Goal: Task Accomplishment & Management: Complete application form

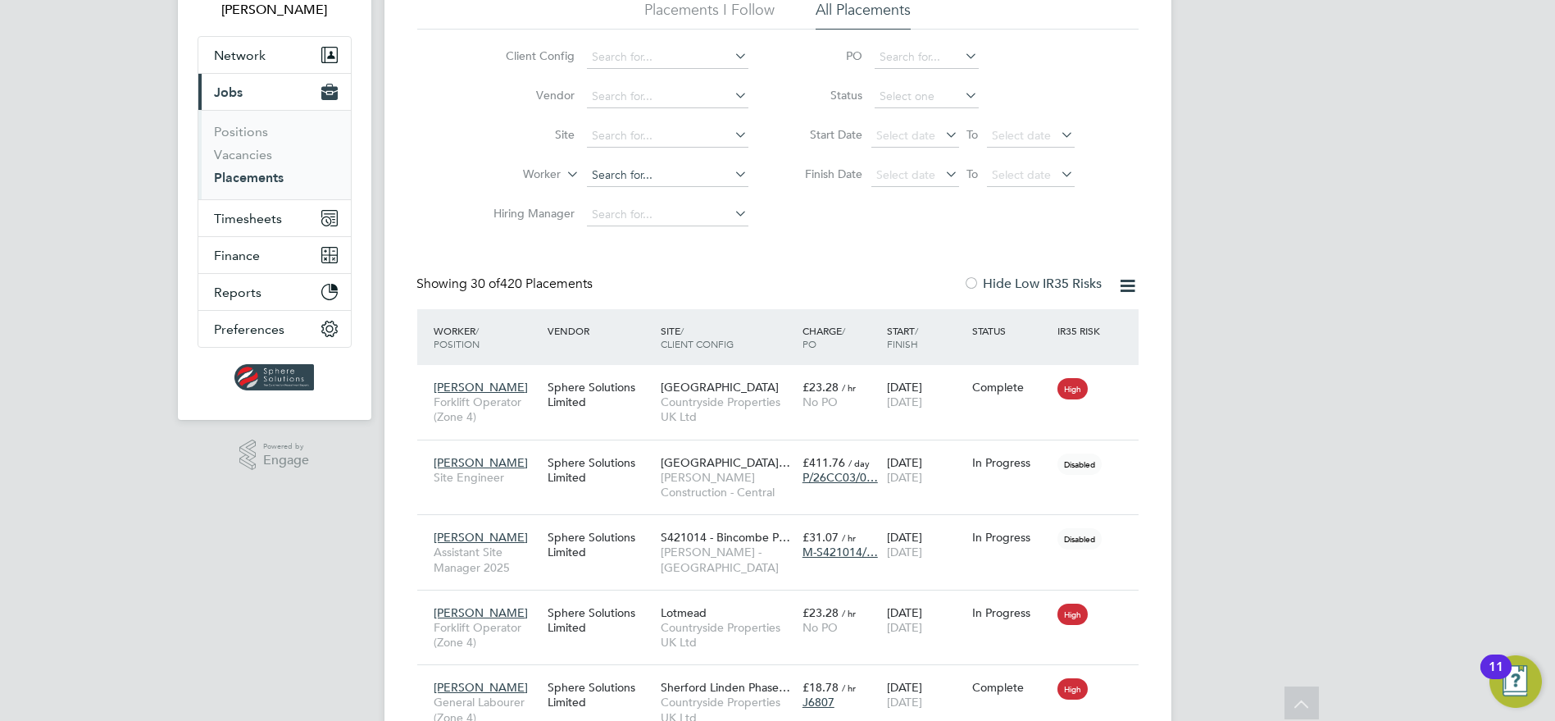
click at [625, 175] on input at bounding box center [667, 175] width 161 height 23
click at [630, 242] on li "[PERSON_NAME]" at bounding box center [667, 241] width 162 height 22
type input "[PERSON_NAME]"
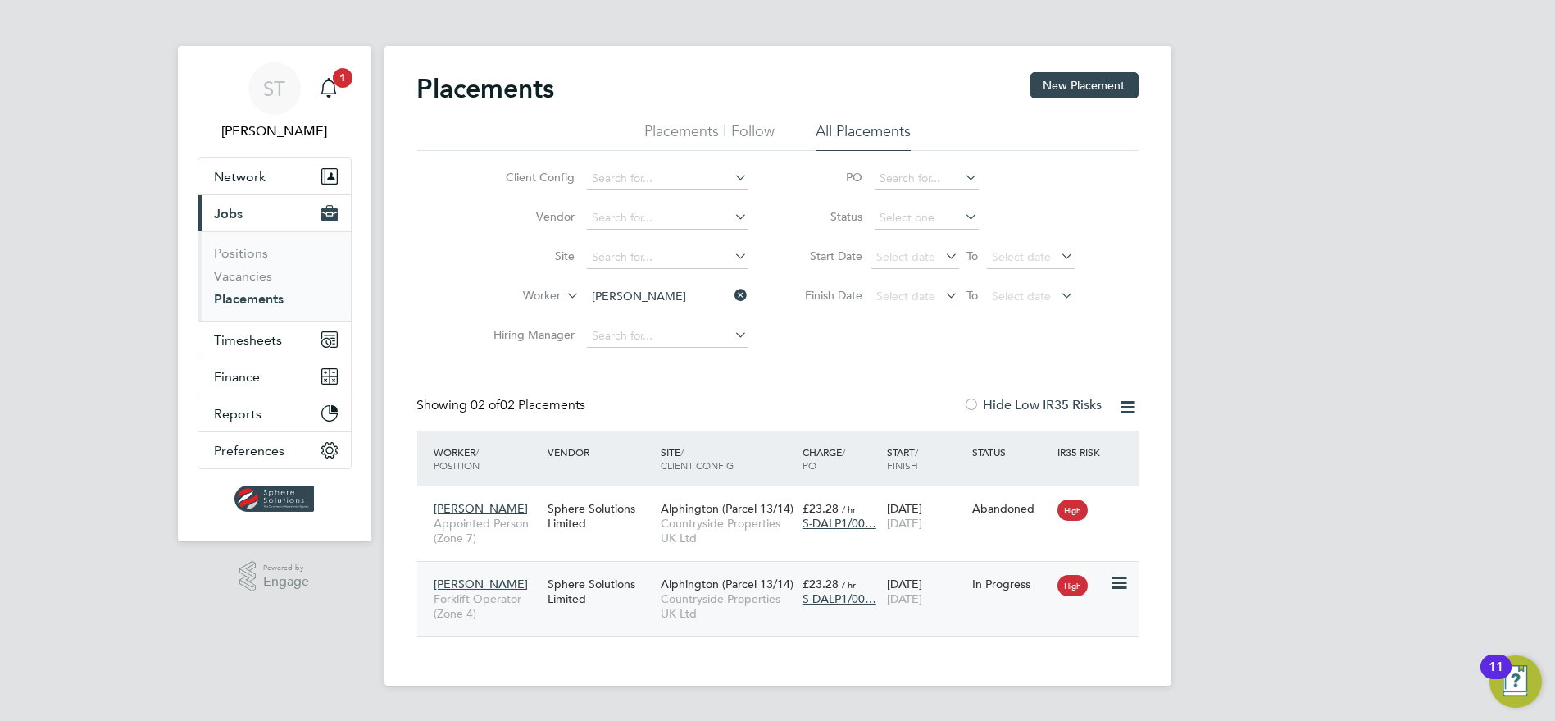
click at [744, 584] on span "Alphington (Parcel 13/14)" at bounding box center [727, 583] width 133 height 15
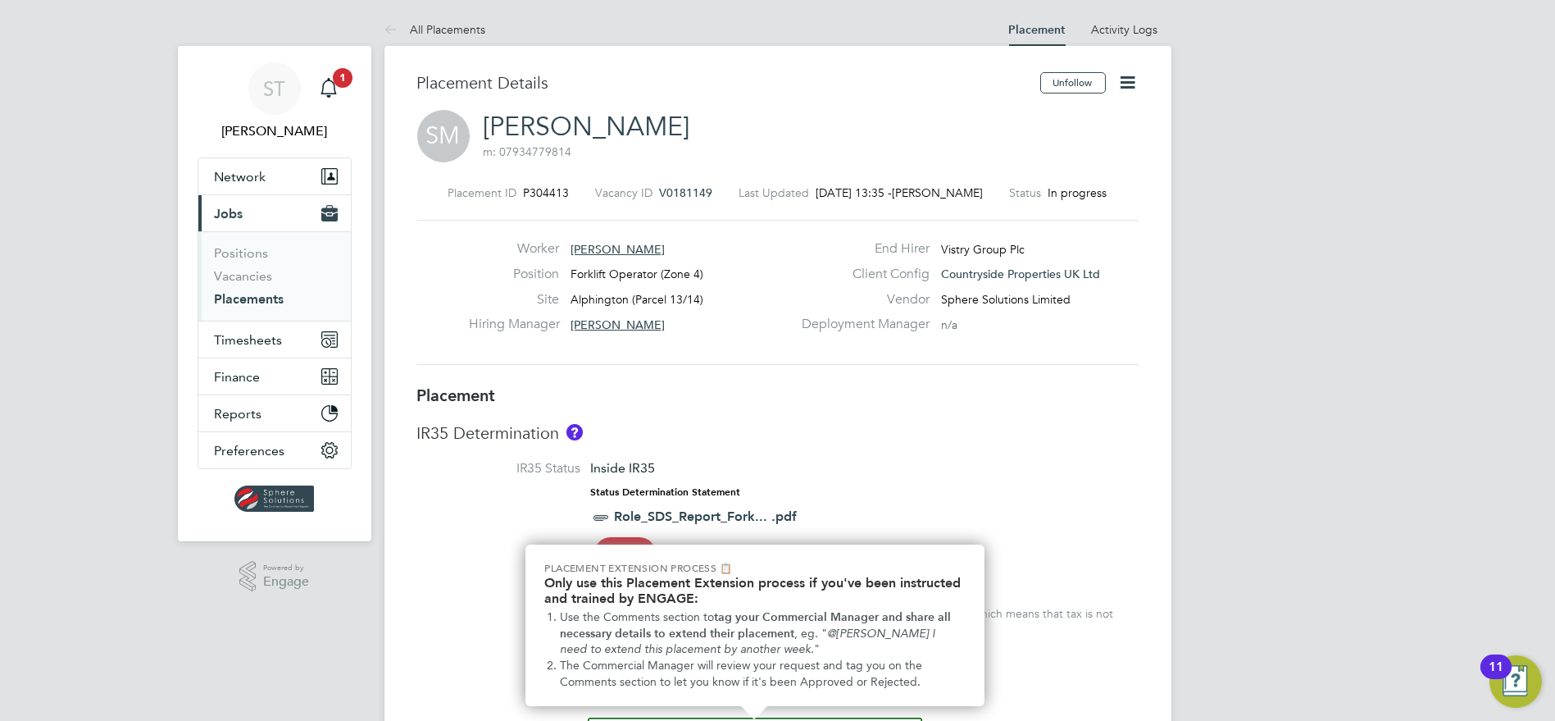
scroll to position [39, 0]
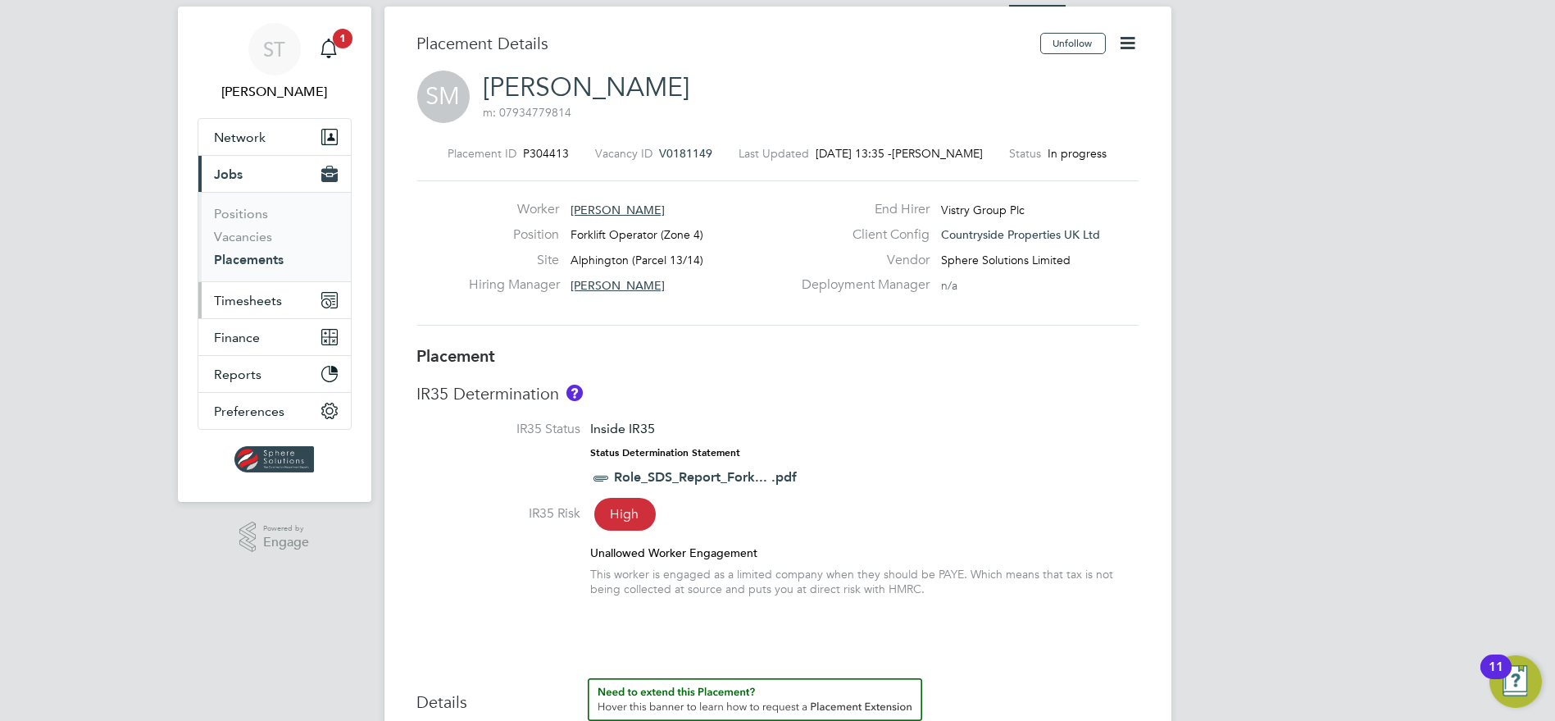
click at [256, 289] on button "Timesheets" at bounding box center [274, 300] width 152 height 36
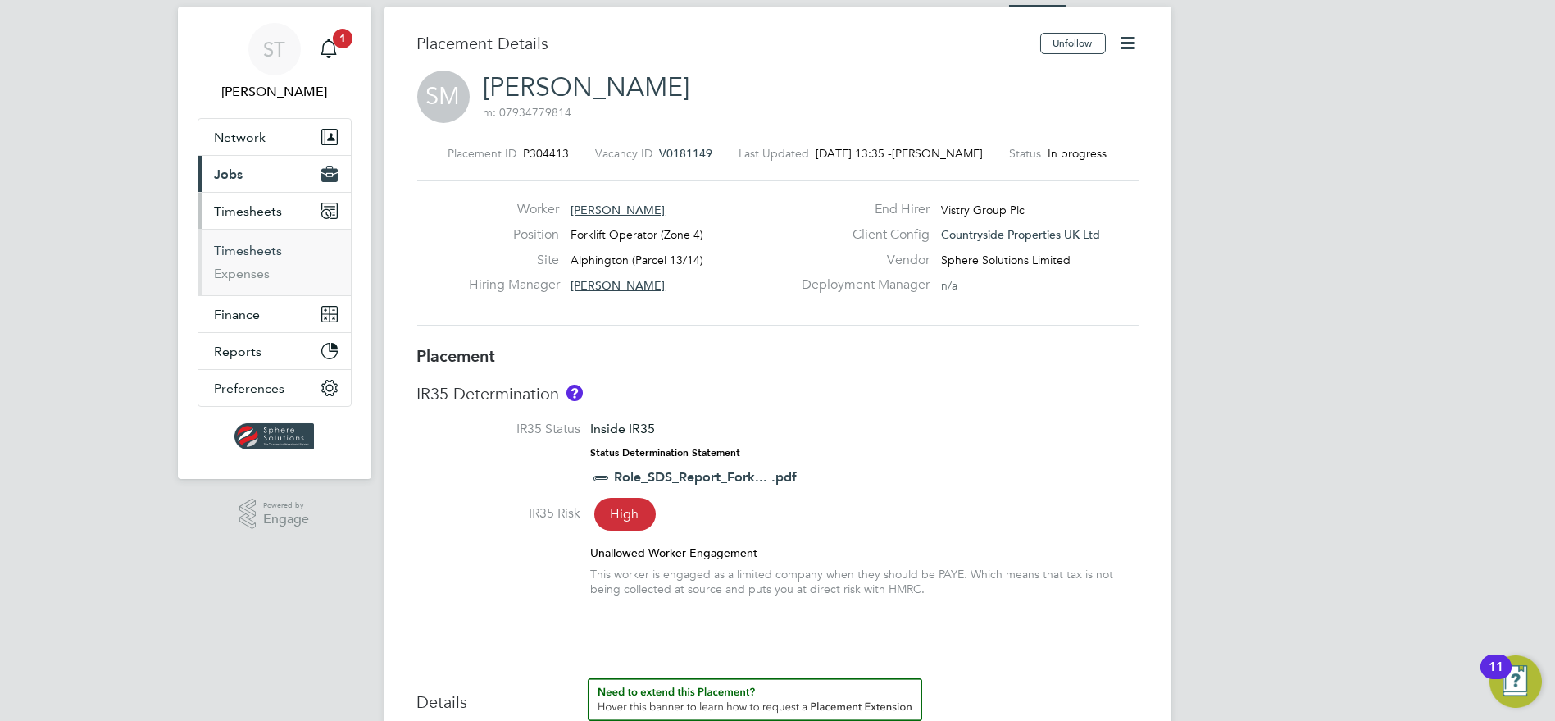
click at [261, 256] on link "Timesheets" at bounding box center [249, 251] width 68 height 16
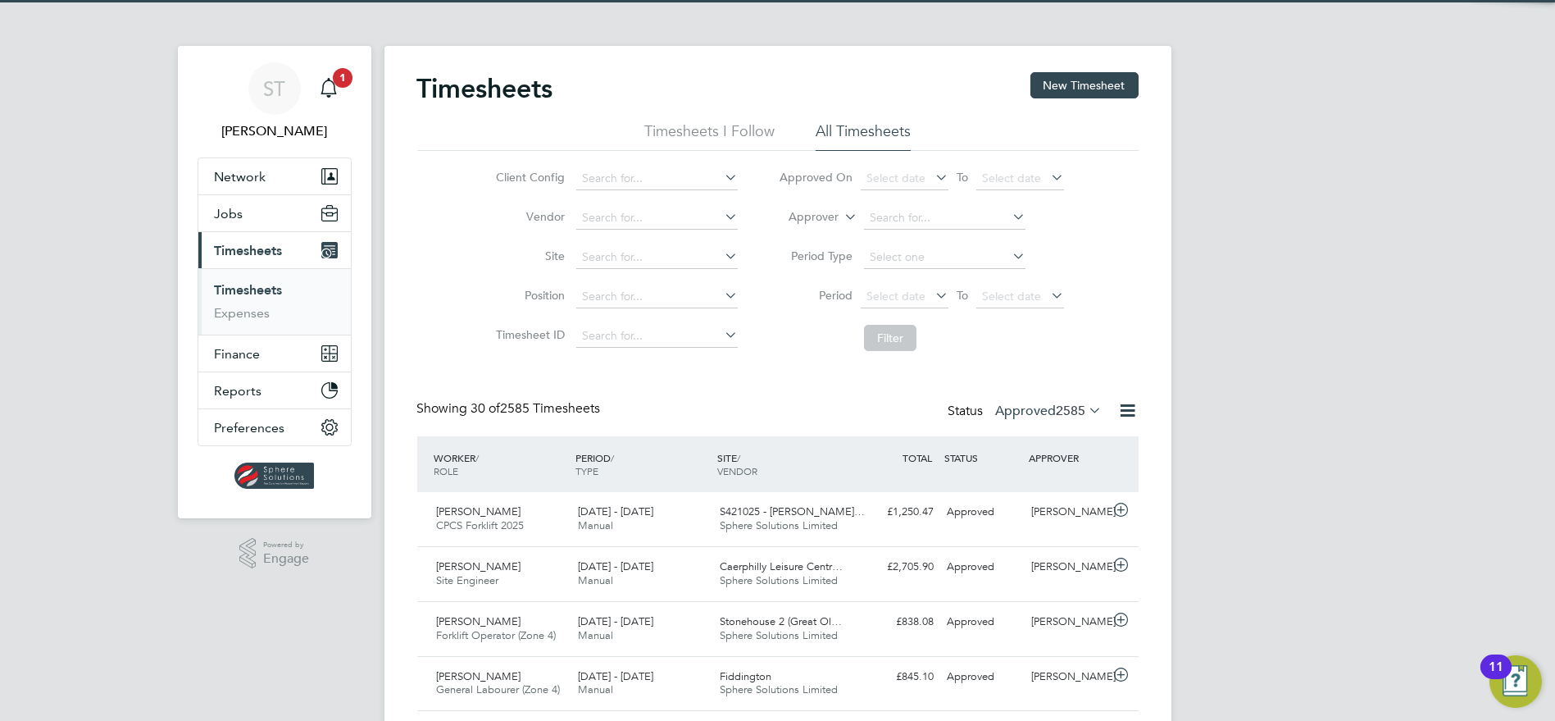
scroll to position [41, 142]
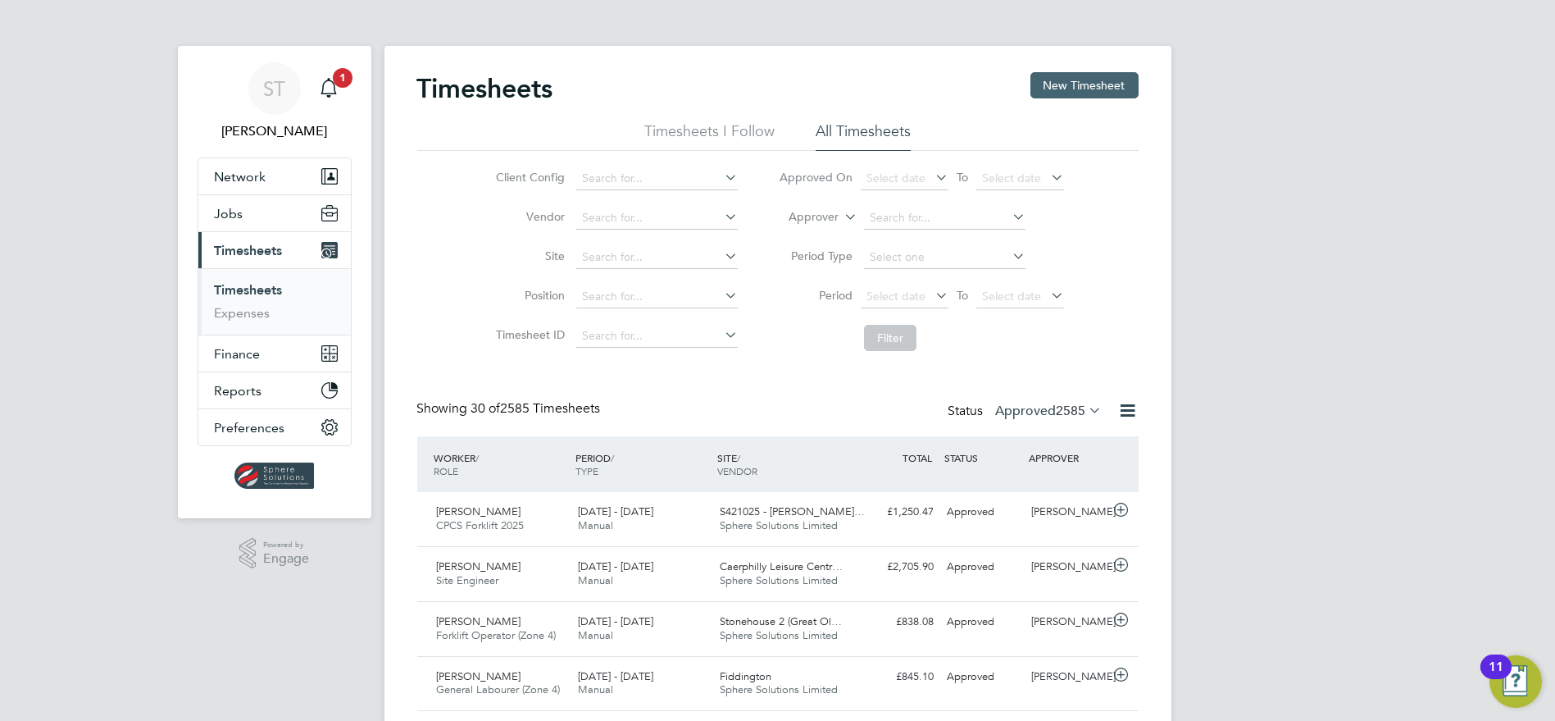
click at [1098, 86] on button "New Timesheet" at bounding box center [1084, 85] width 108 height 26
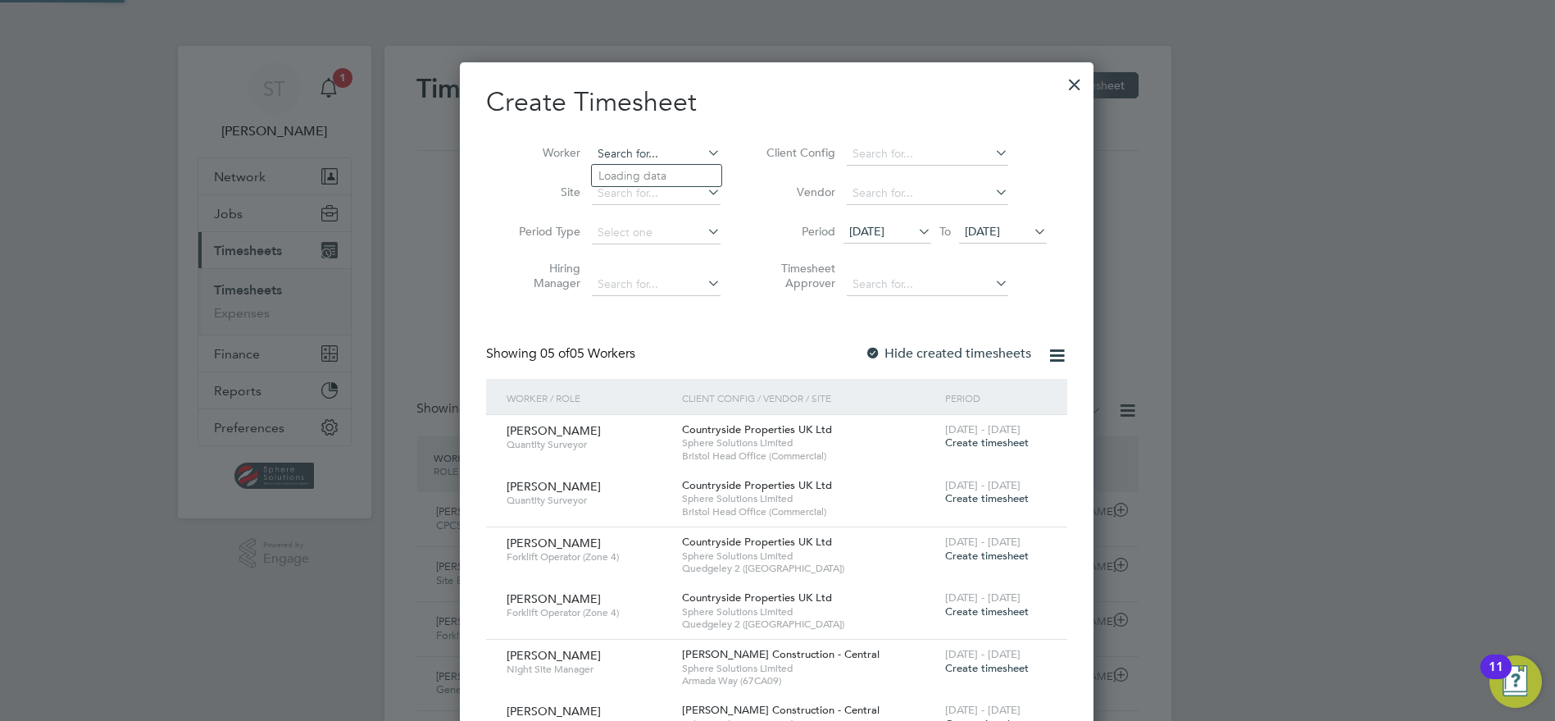
click at [643, 152] on input at bounding box center [656, 154] width 129 height 23
click at [643, 166] on li "[PERSON_NAME]" at bounding box center [667, 176] width 150 height 22
type input "[PERSON_NAME]"
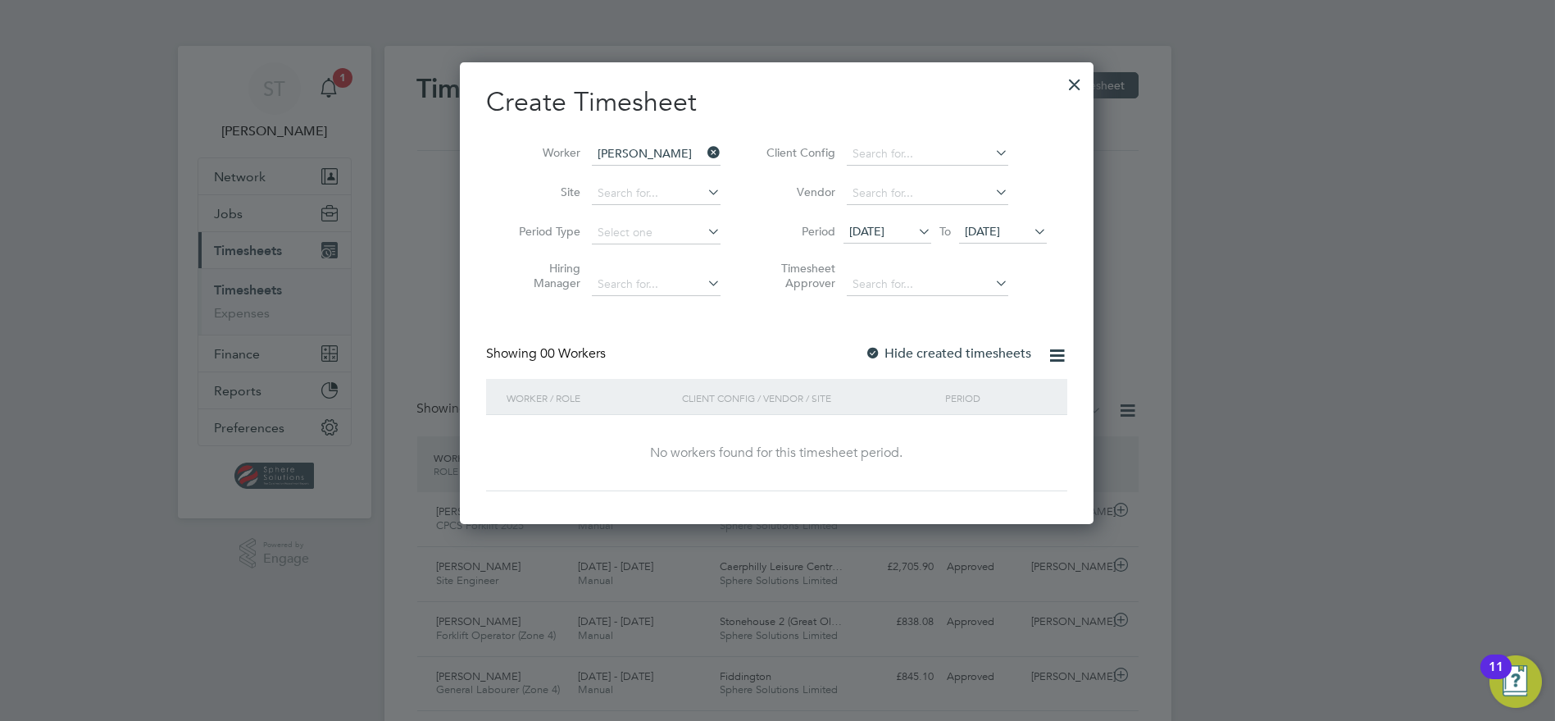
click at [1027, 239] on span "[DATE]" at bounding box center [1003, 232] width 88 height 22
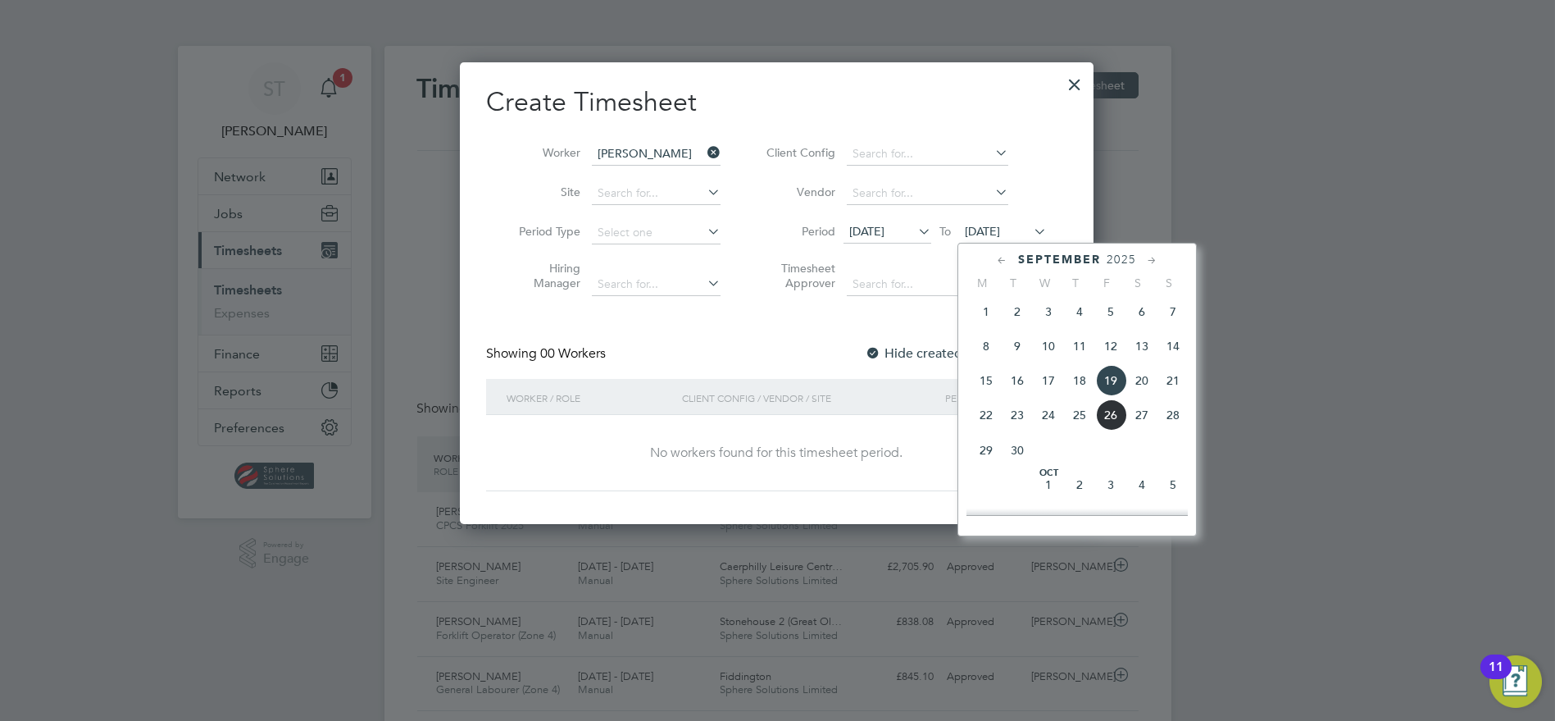
click at [1175, 425] on span "28" at bounding box center [1172, 414] width 31 height 31
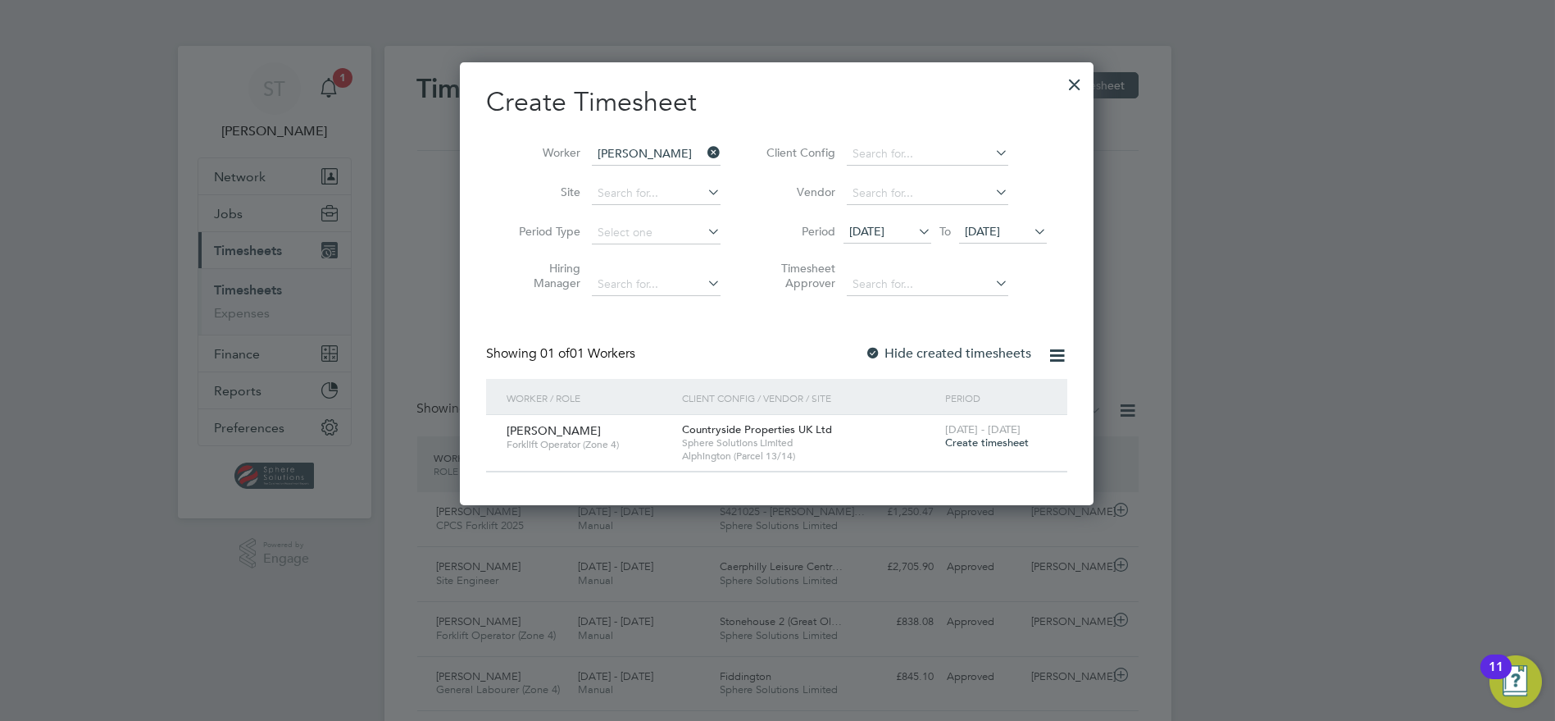
click at [974, 445] on span "Create timesheet" at bounding box center [987, 442] width 84 height 14
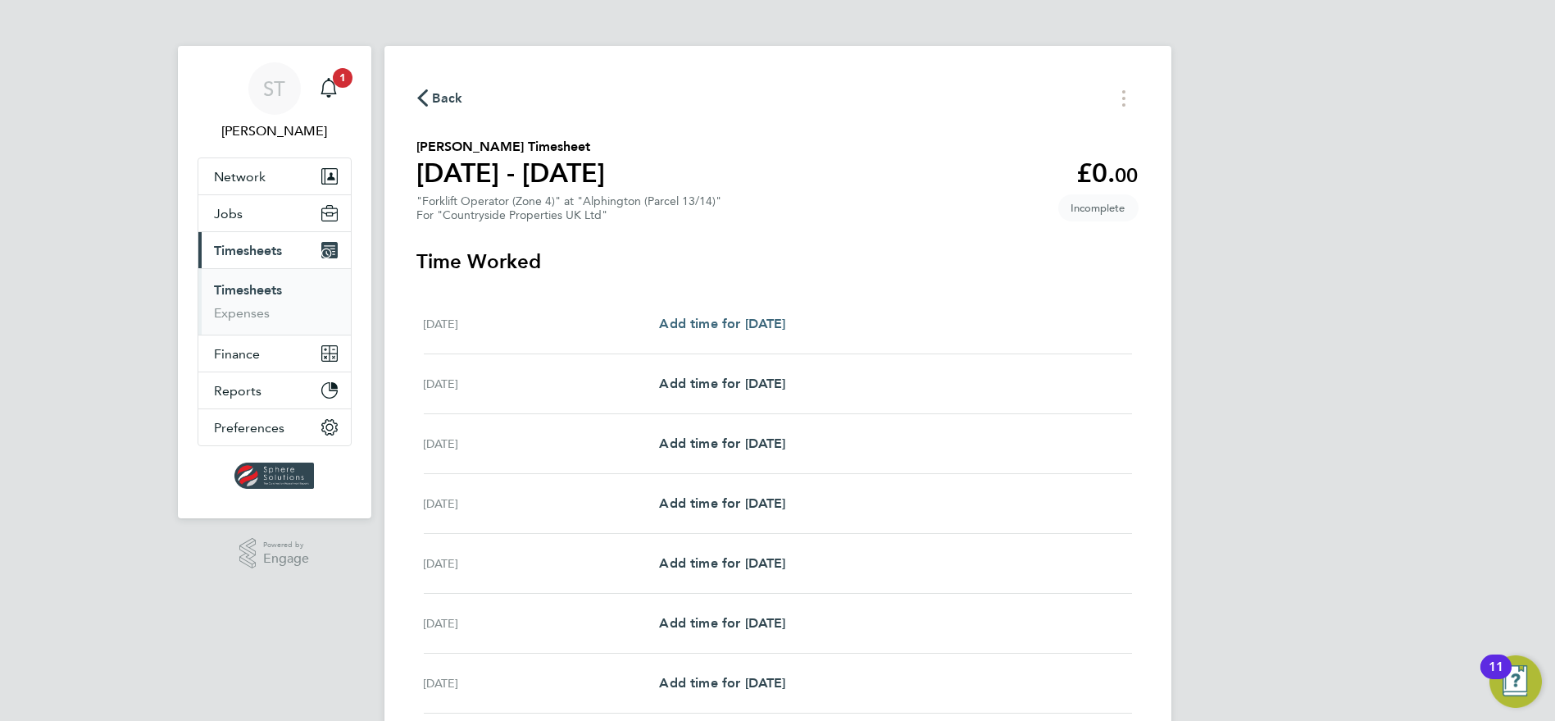
click at [756, 329] on span "Add time for Mon 22 Sep" at bounding box center [722, 324] width 126 height 16
select select "30"
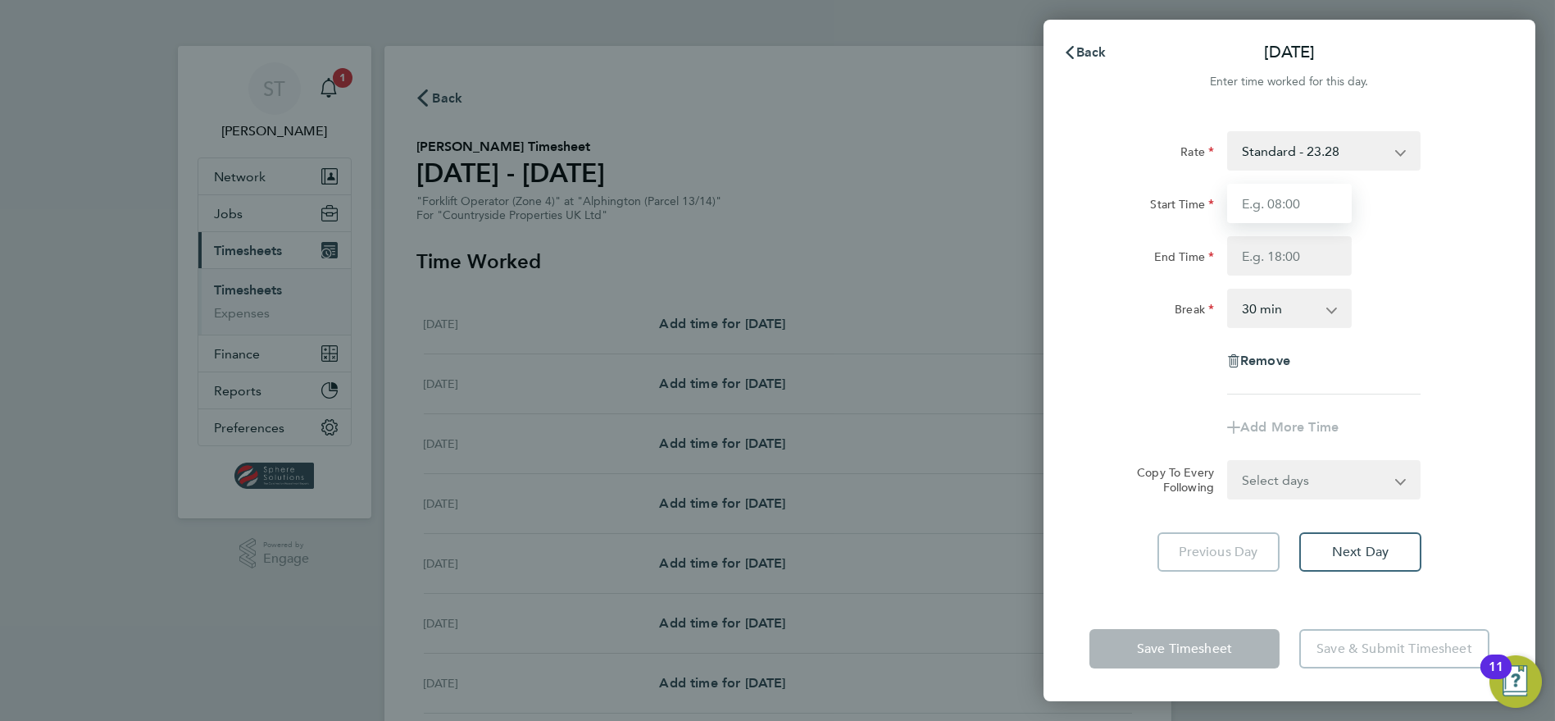
click at [1328, 207] on input "Start Time" at bounding box center [1289, 203] width 125 height 39
type input "07:30"
type input "17:00"
click at [1283, 491] on select "Select days Day Weekday (Mon-Fri) Weekend (Sat-Sun) Tuesday Wednesday Thursday …" at bounding box center [1315, 479] width 172 height 36
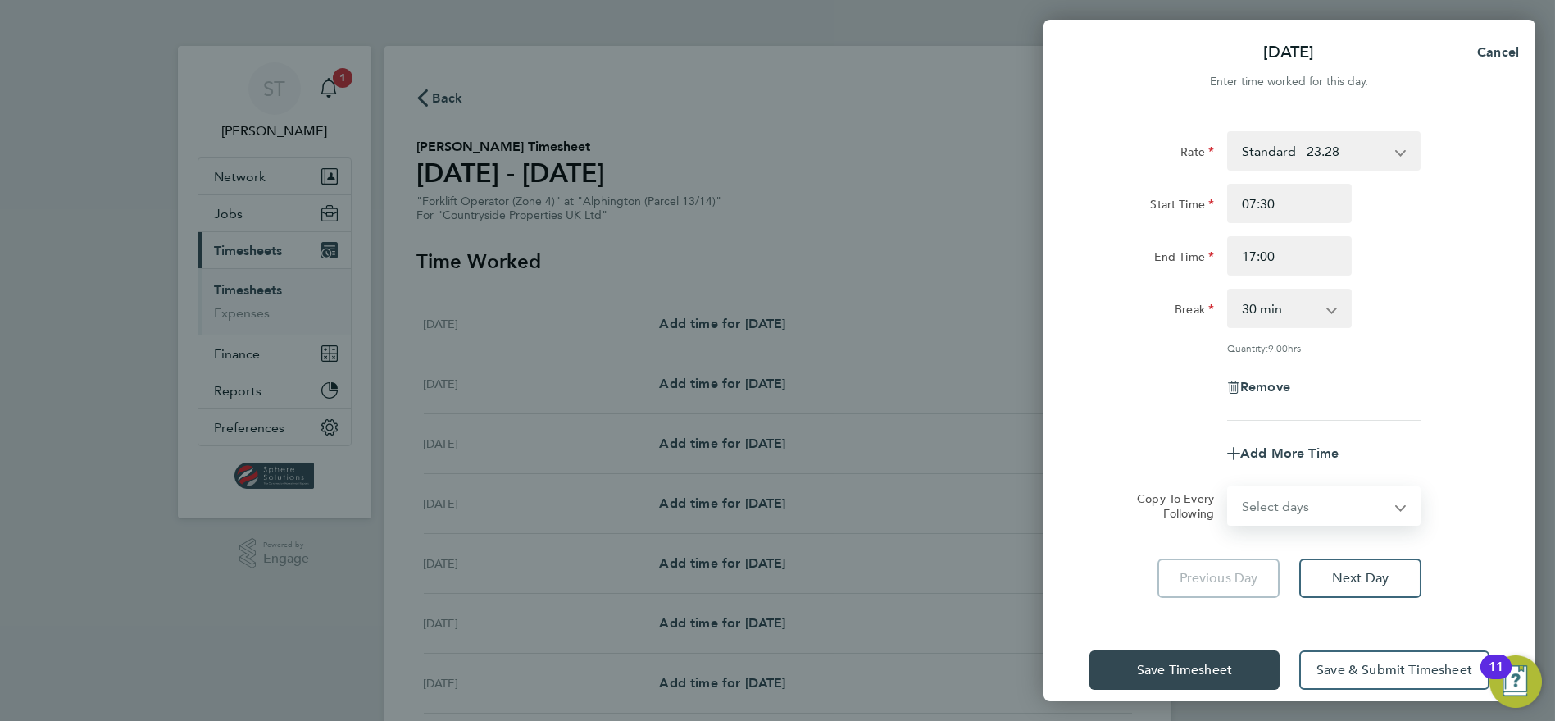
select select "DAY"
click at [1229, 488] on select "Select days Day Weekday (Mon-Fri) Weekend (Sat-Sun) Tuesday Wednesday Thursday …" at bounding box center [1315, 506] width 172 height 36
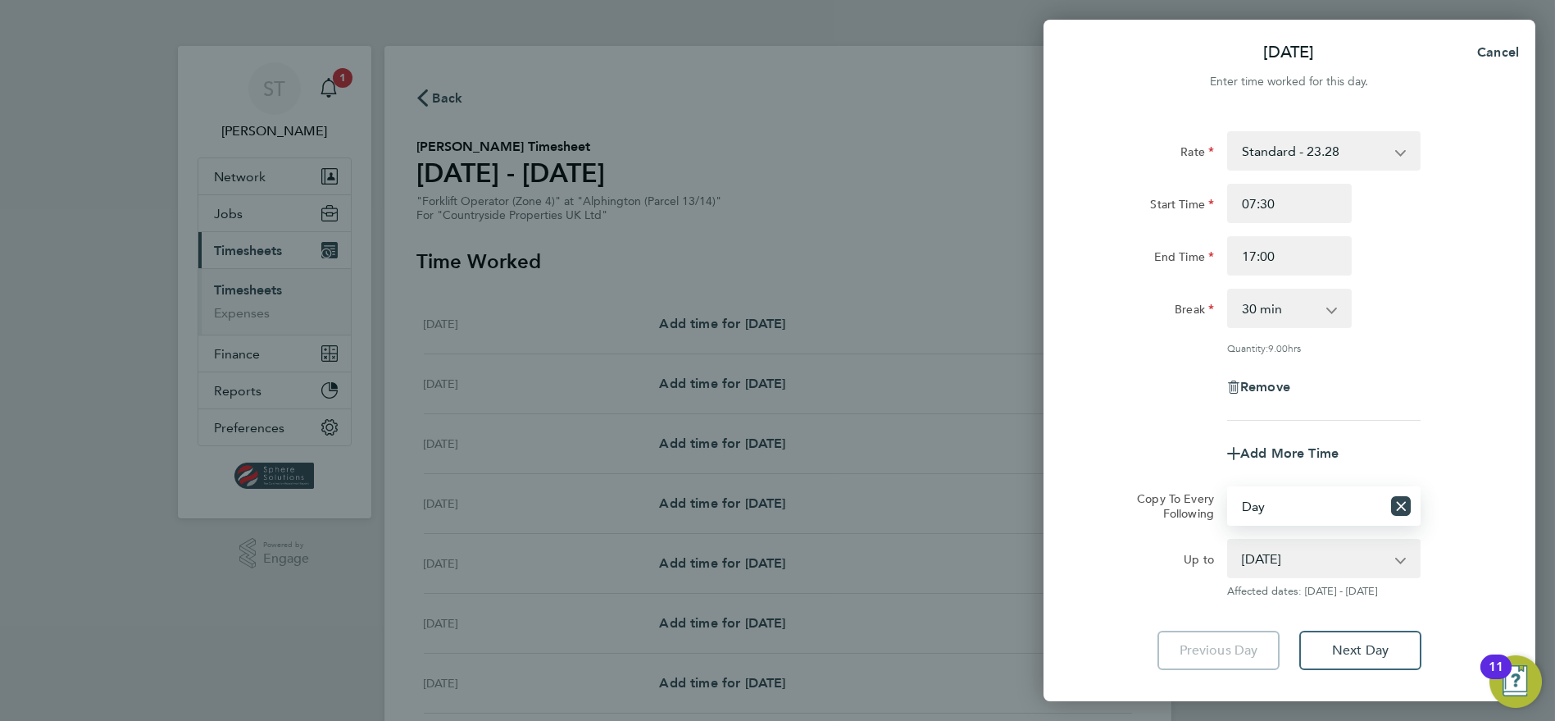
click at [1296, 565] on select "23 Sep 2025 24 Sep 2025 25 Sep 2025 26 Sep 2025 27 Sep 2025 28 Sep 2025" at bounding box center [1314, 558] width 170 height 36
select select "2025-09-26"
click at [1229, 540] on select "23 Sep 2025 24 Sep 2025 25 Sep 2025 26 Sep 2025 27 Sep 2025 28 Sep 2025" at bounding box center [1314, 558] width 170 height 36
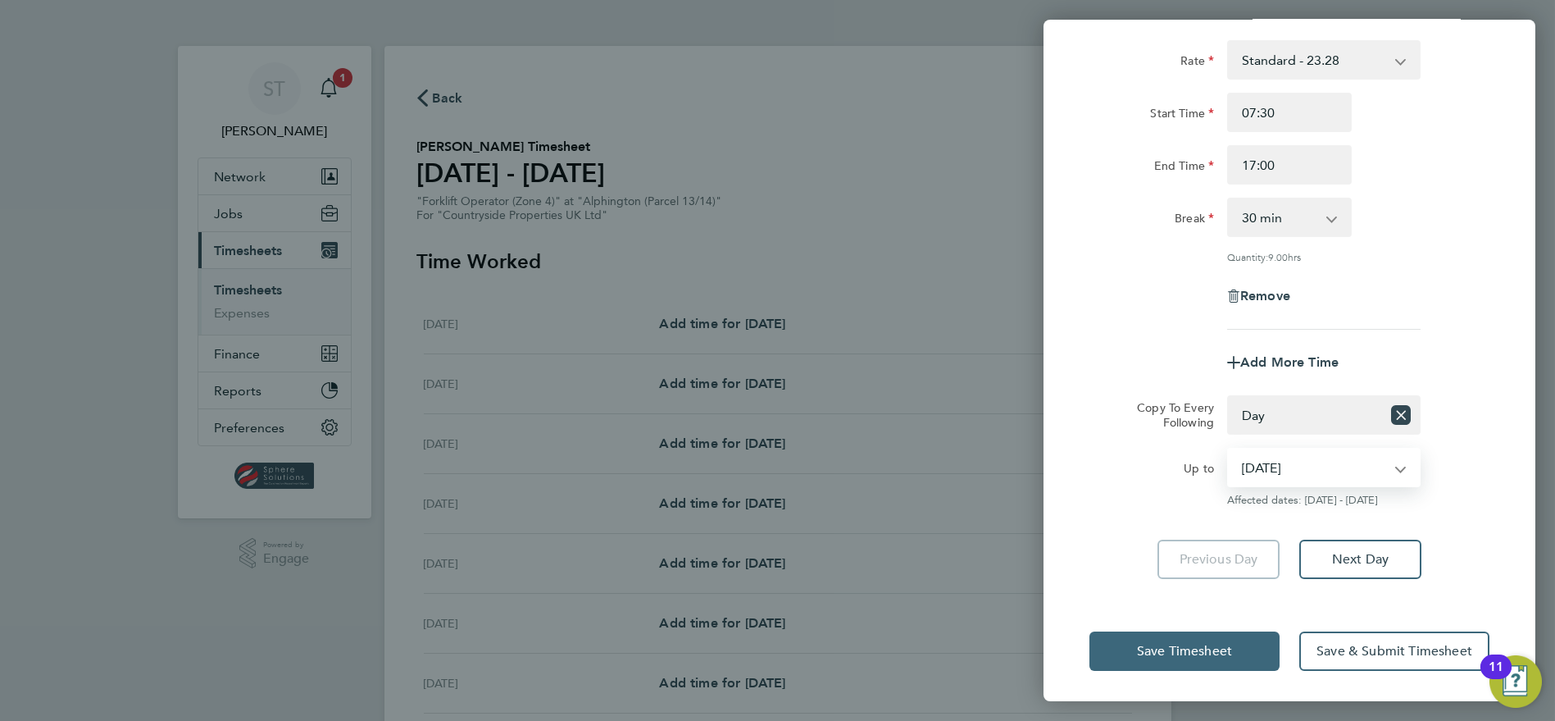
click at [1186, 645] on span "Save Timesheet" at bounding box center [1184, 651] width 95 height 16
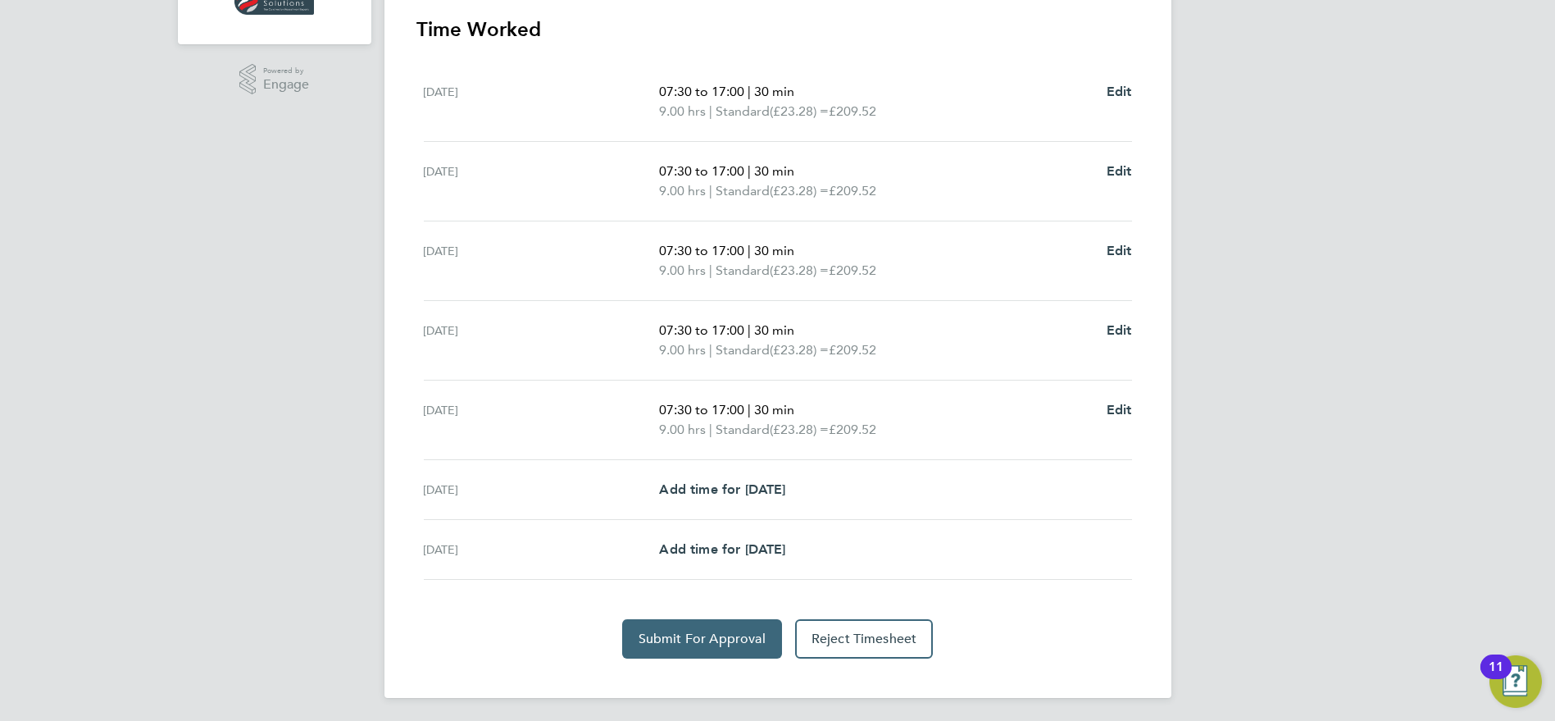
click at [735, 644] on button "Submit For Approval" at bounding box center [702, 638] width 160 height 39
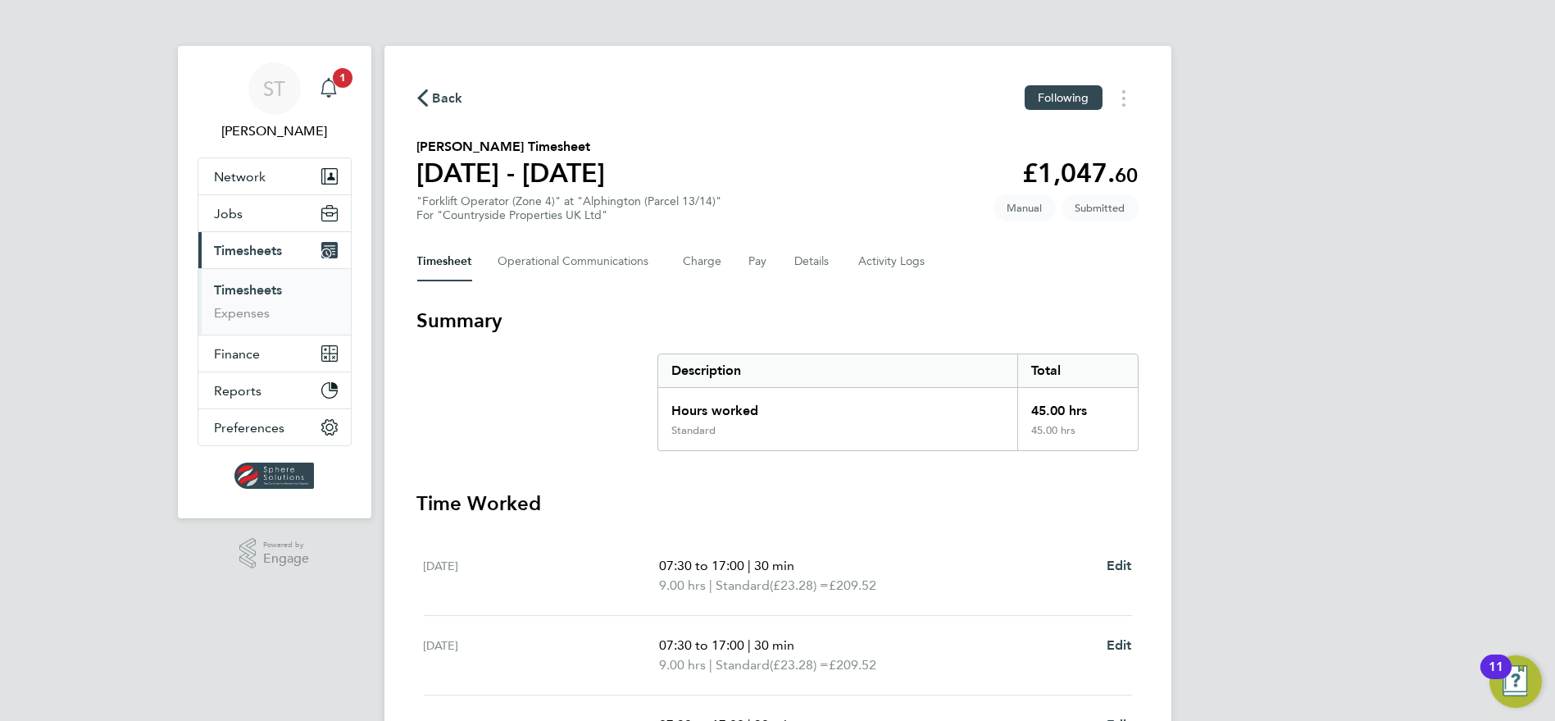
click at [334, 89] on icon "Main navigation" at bounding box center [329, 86] width 16 height 16
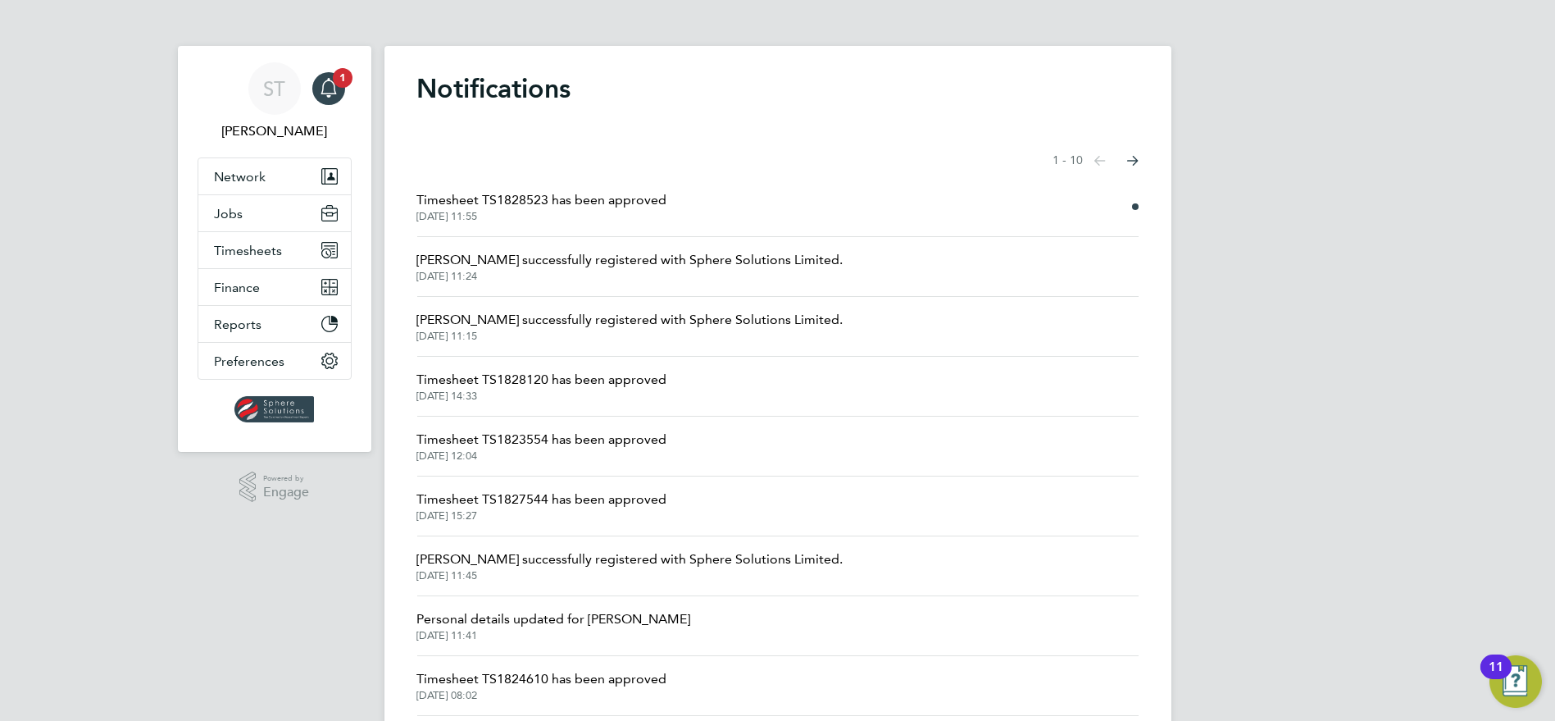
click at [608, 200] on span "Timesheet TS1828523 has been approved" at bounding box center [542, 200] width 250 height 20
